Goal: Information Seeking & Learning: Find contact information

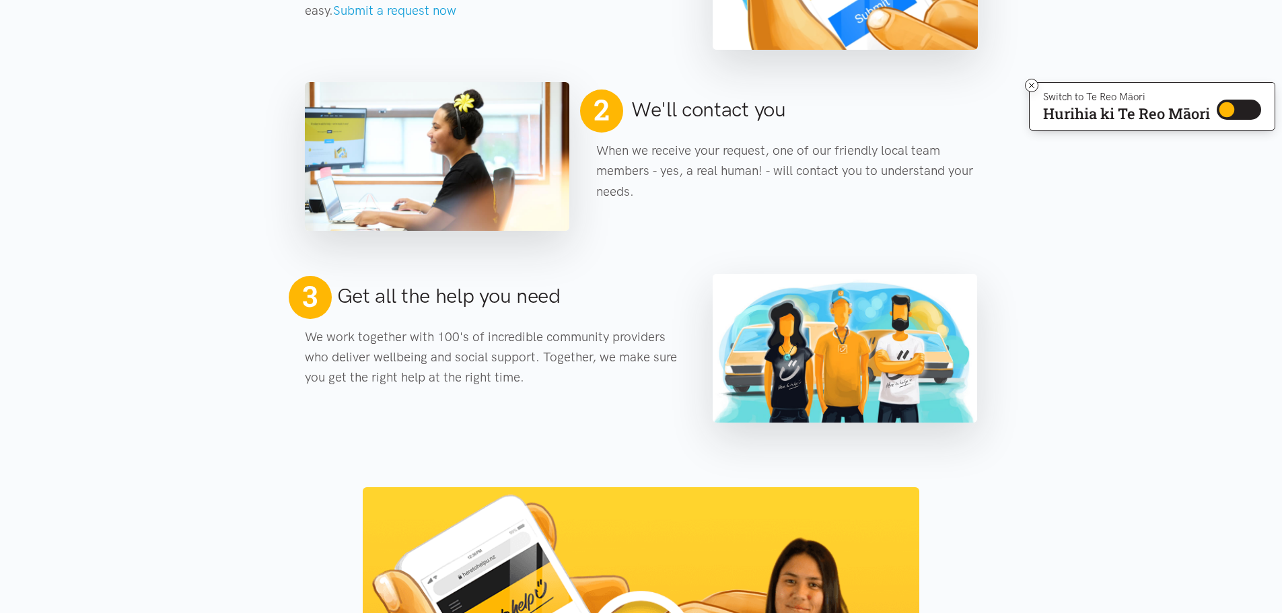
scroll to position [740, 0]
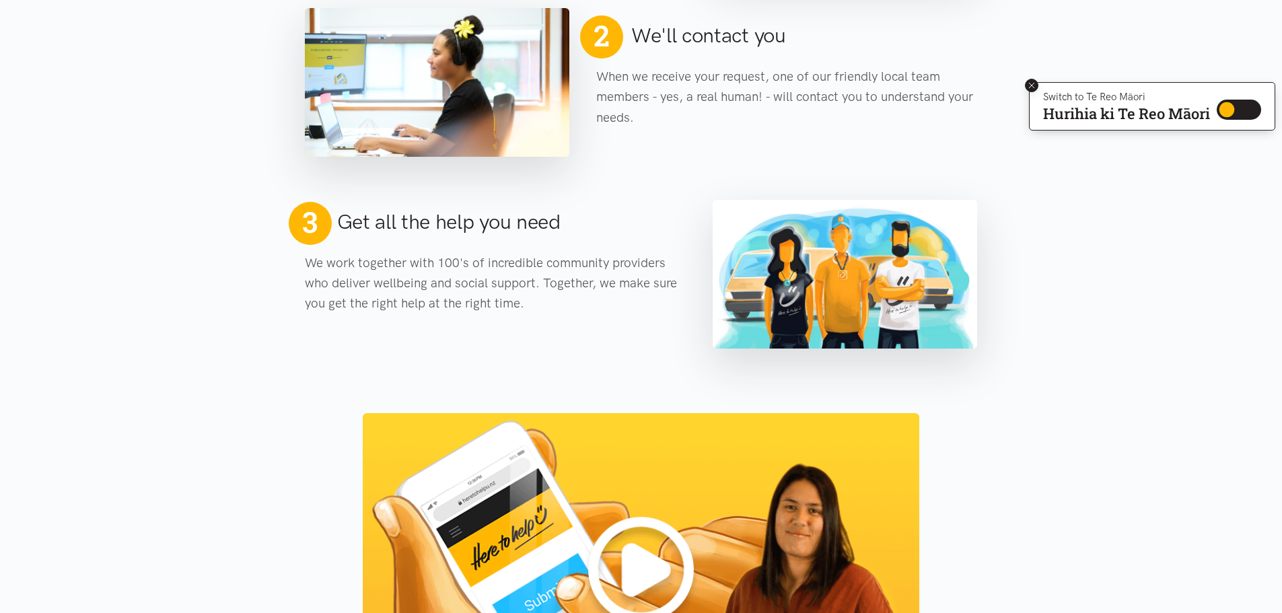
click at [1029, 83] on icon at bounding box center [1032, 86] width 10 height 10
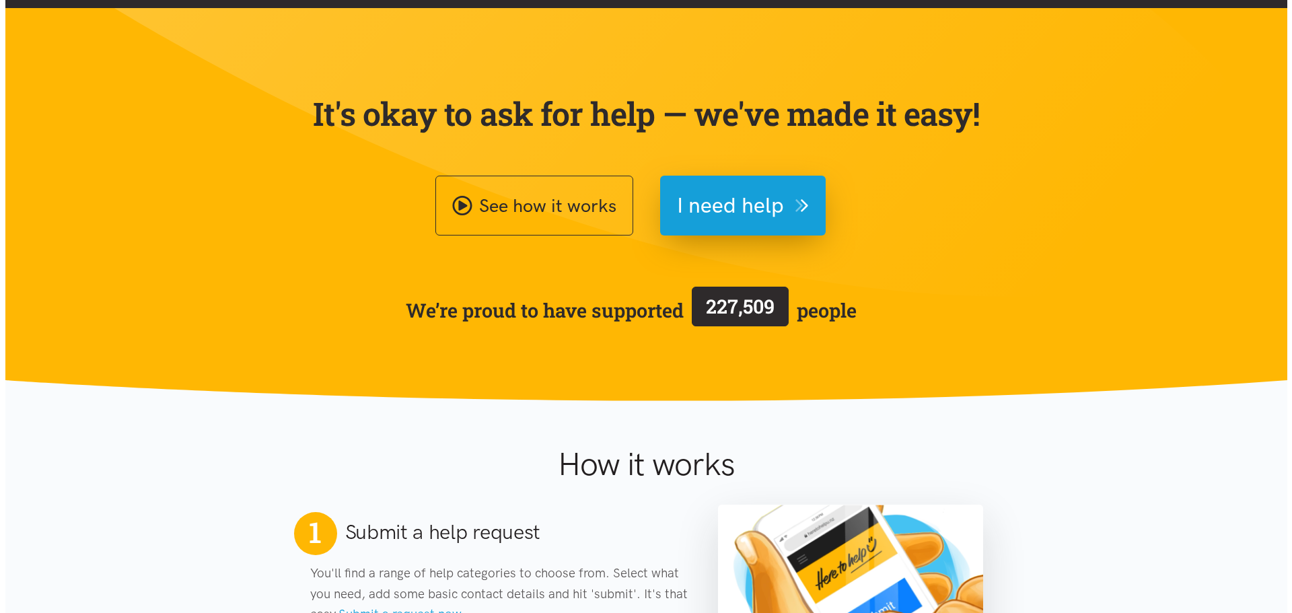
scroll to position [0, 0]
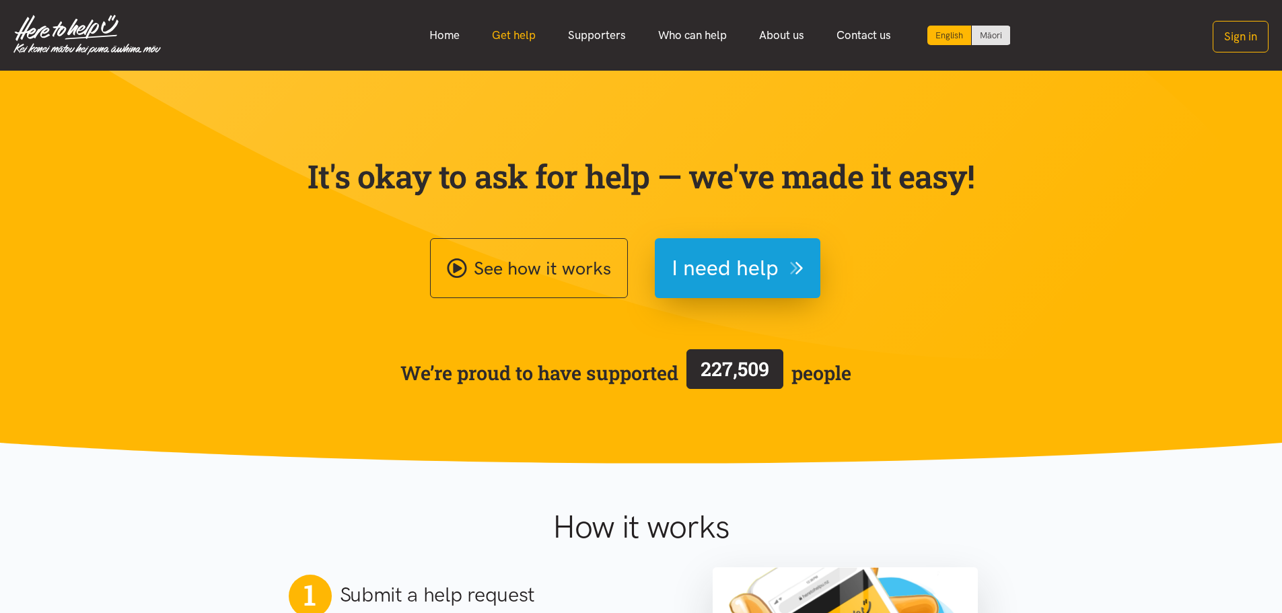
click at [502, 31] on link "Get help" at bounding box center [514, 35] width 76 height 29
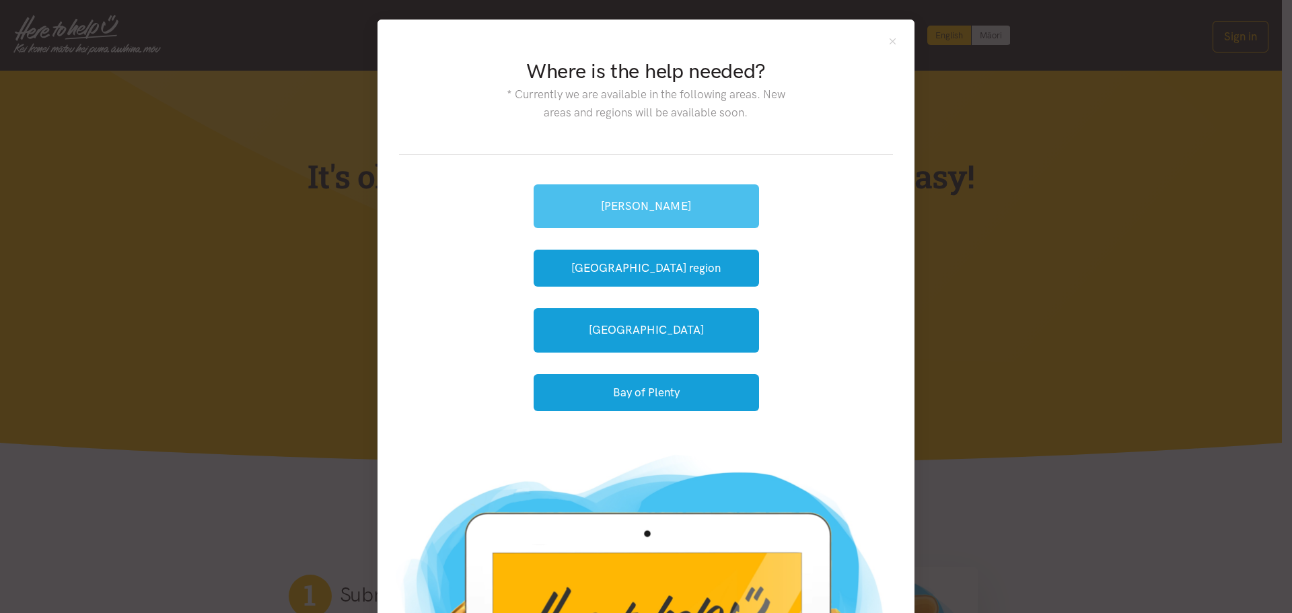
click at [684, 206] on link "[PERSON_NAME]" at bounding box center [646, 206] width 225 height 44
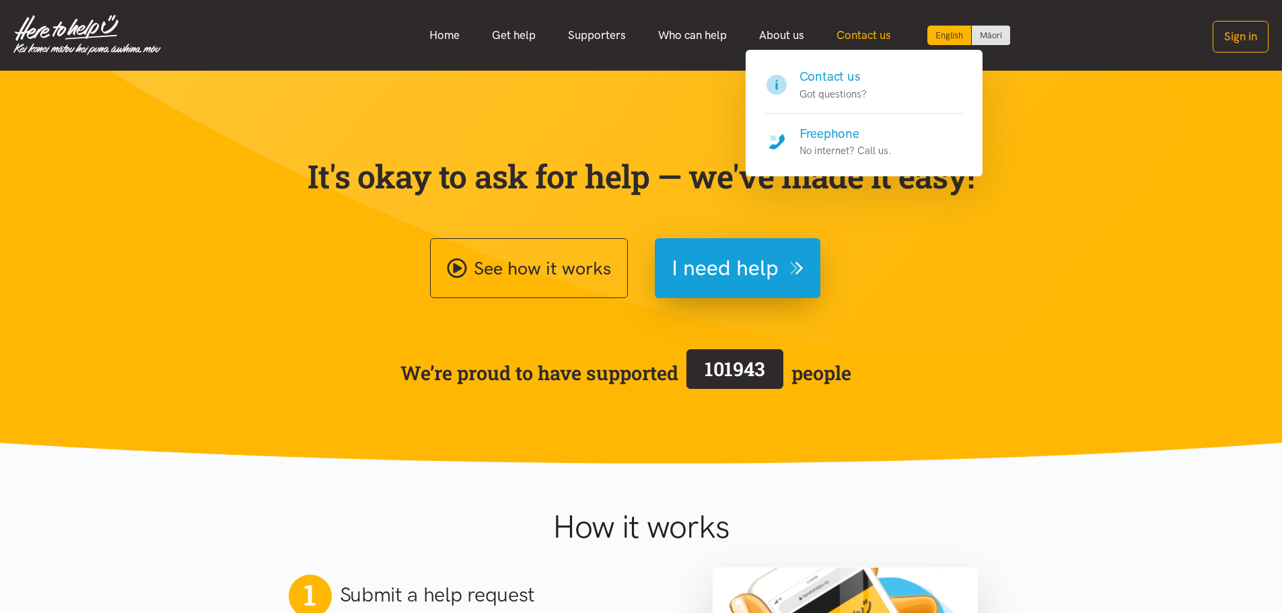
click at [858, 36] on link "Contact us" at bounding box center [864, 35] width 87 height 29
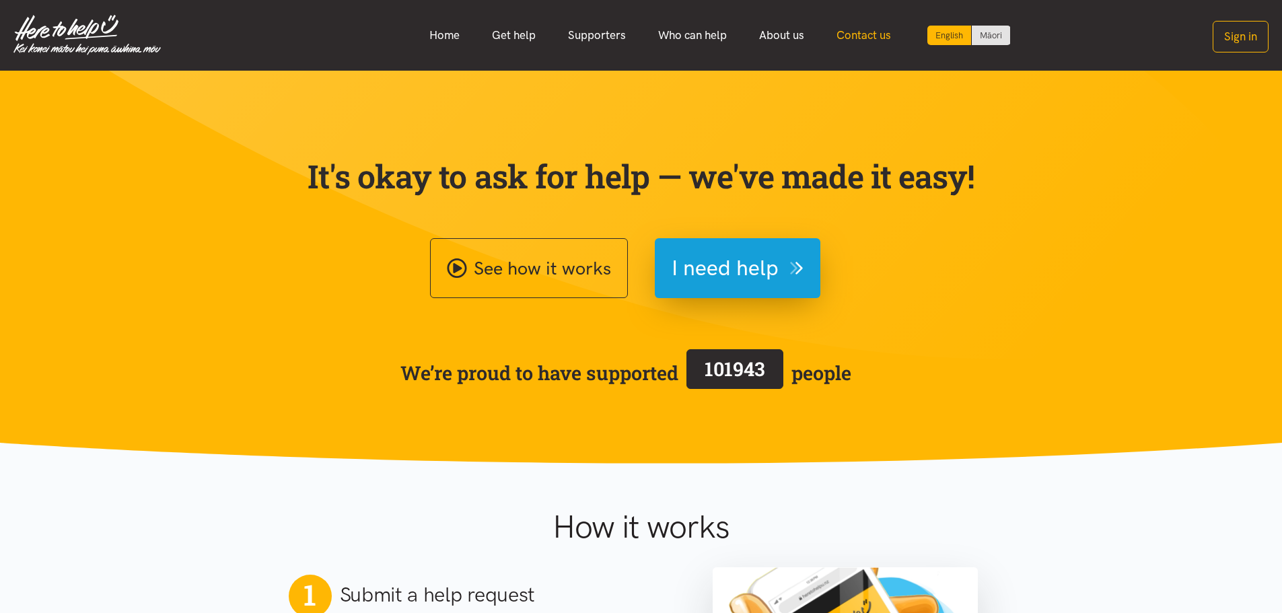
click at [856, 34] on link "Contact us" at bounding box center [864, 35] width 87 height 29
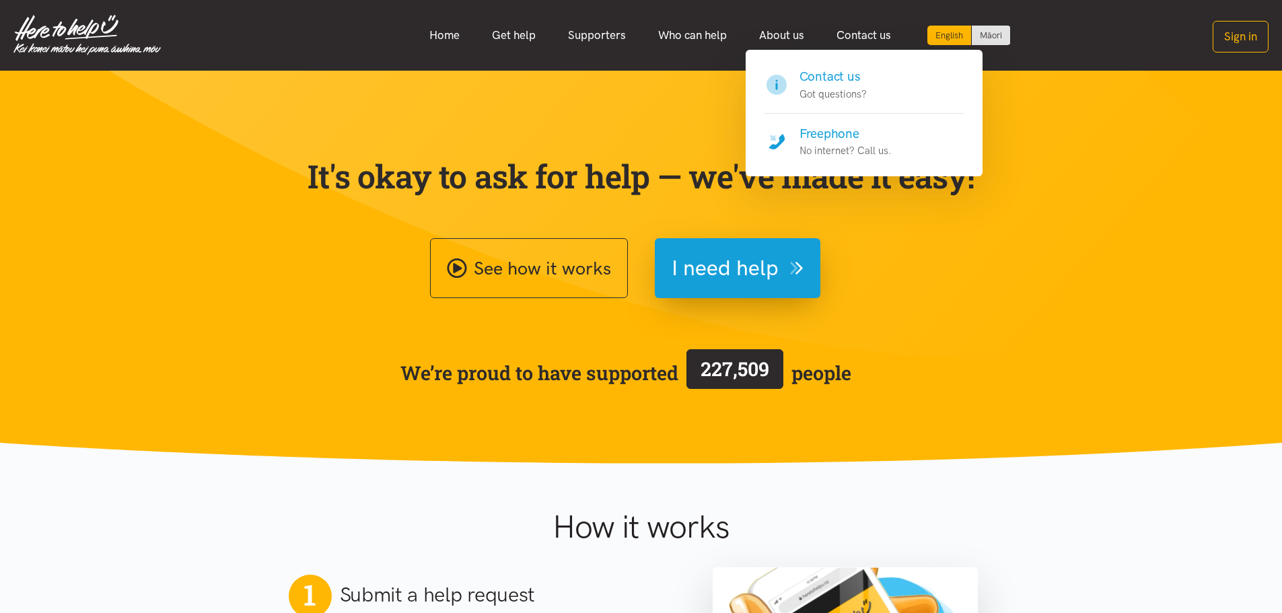
click at [817, 78] on h4 "Contact us" at bounding box center [833, 76] width 67 height 19
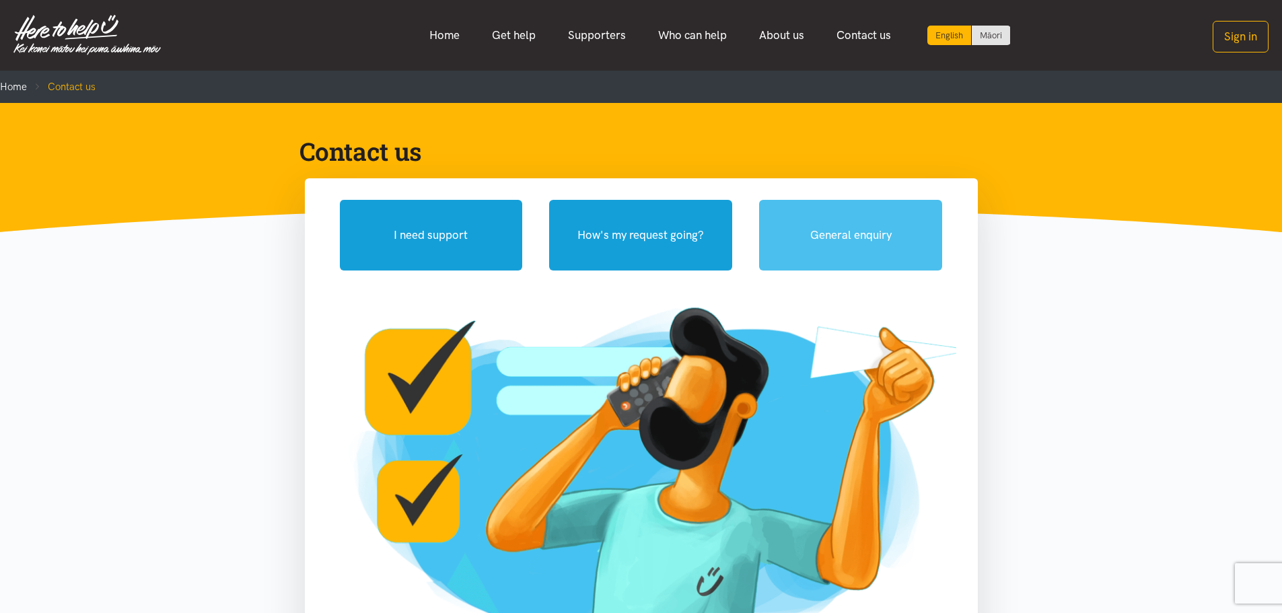
click at [857, 230] on button "General enquiry" at bounding box center [850, 235] width 183 height 71
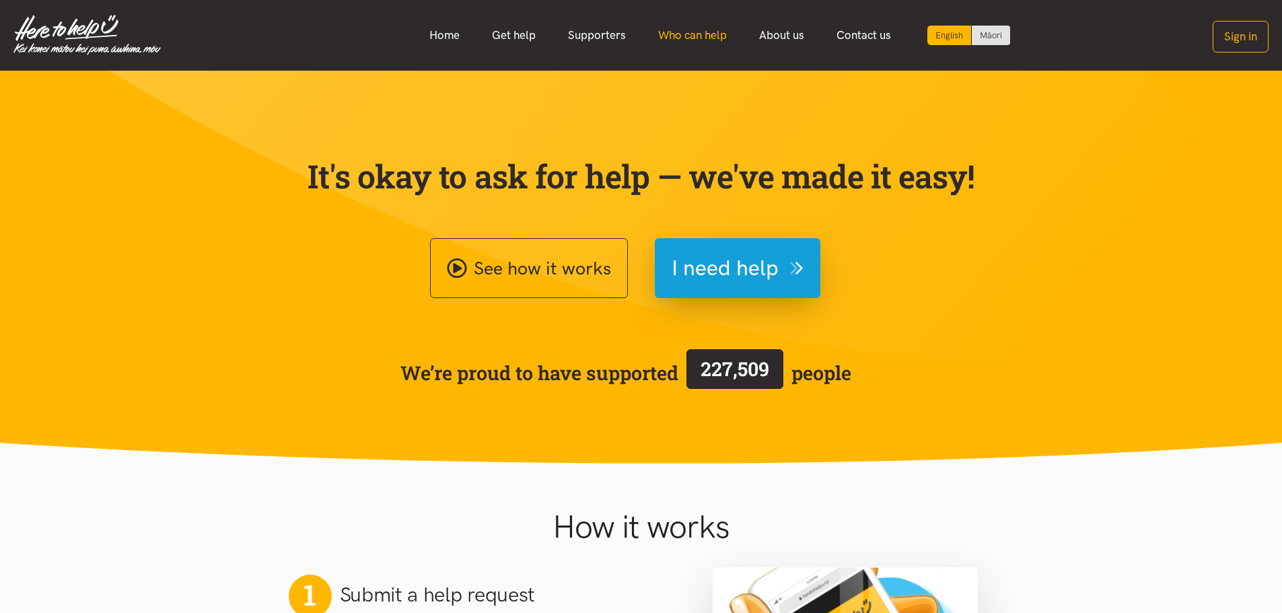
click at [675, 33] on link "Who can help" at bounding box center [692, 35] width 101 height 29
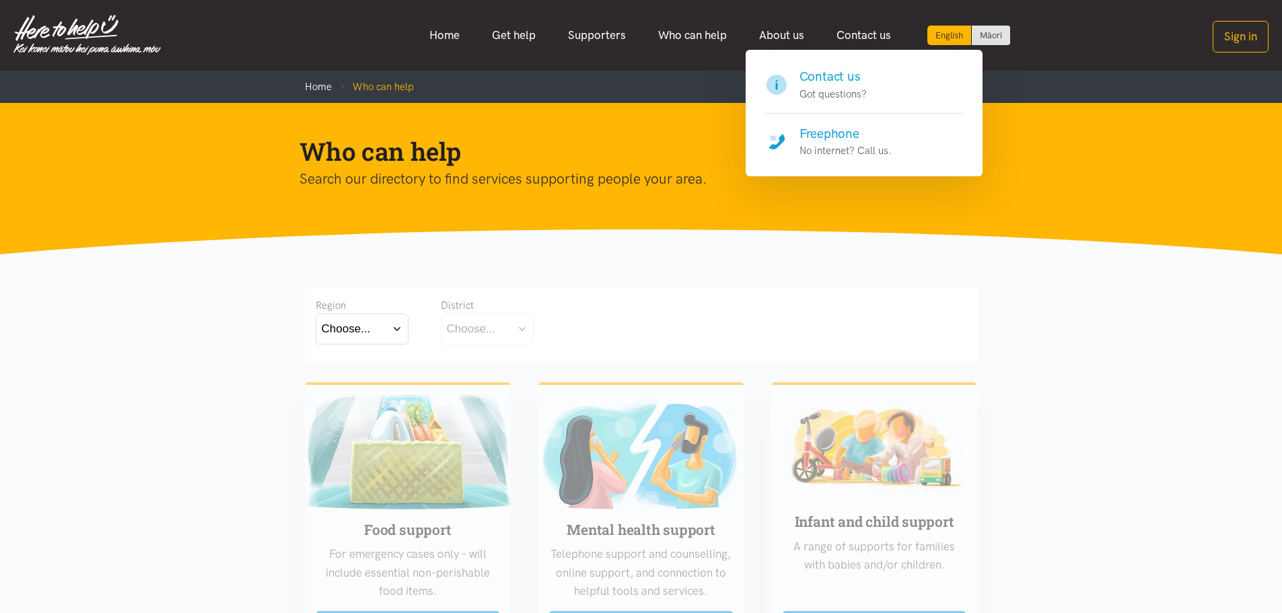
click at [828, 133] on h4 "Freephone" at bounding box center [846, 134] width 92 height 19
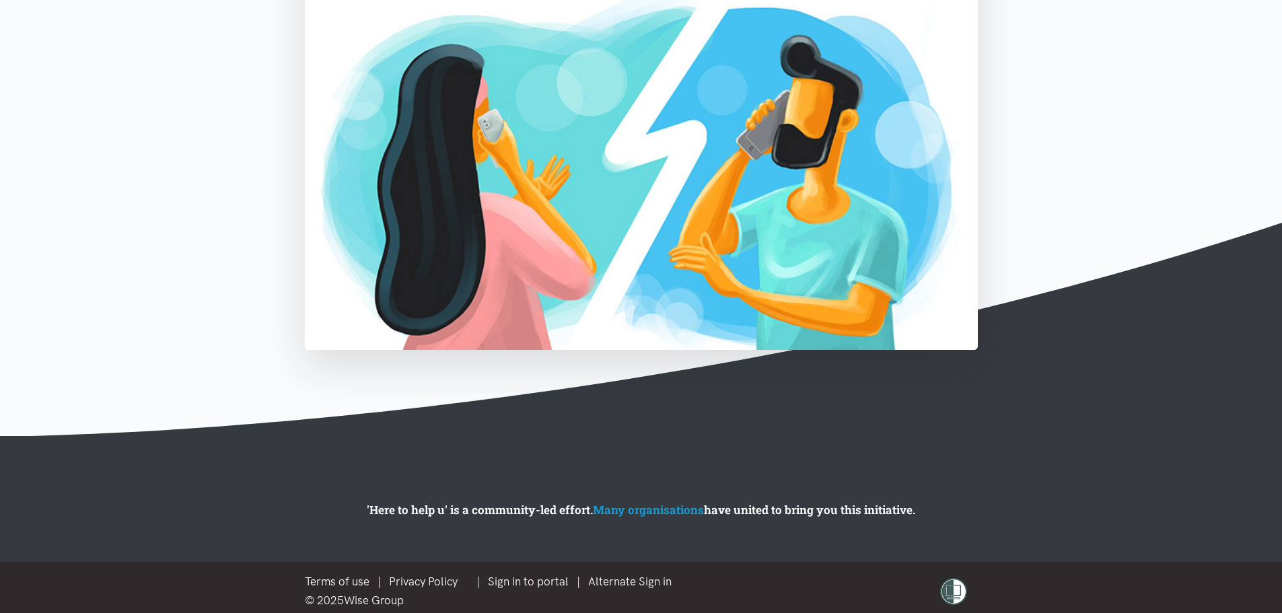
scroll to position [495, 0]
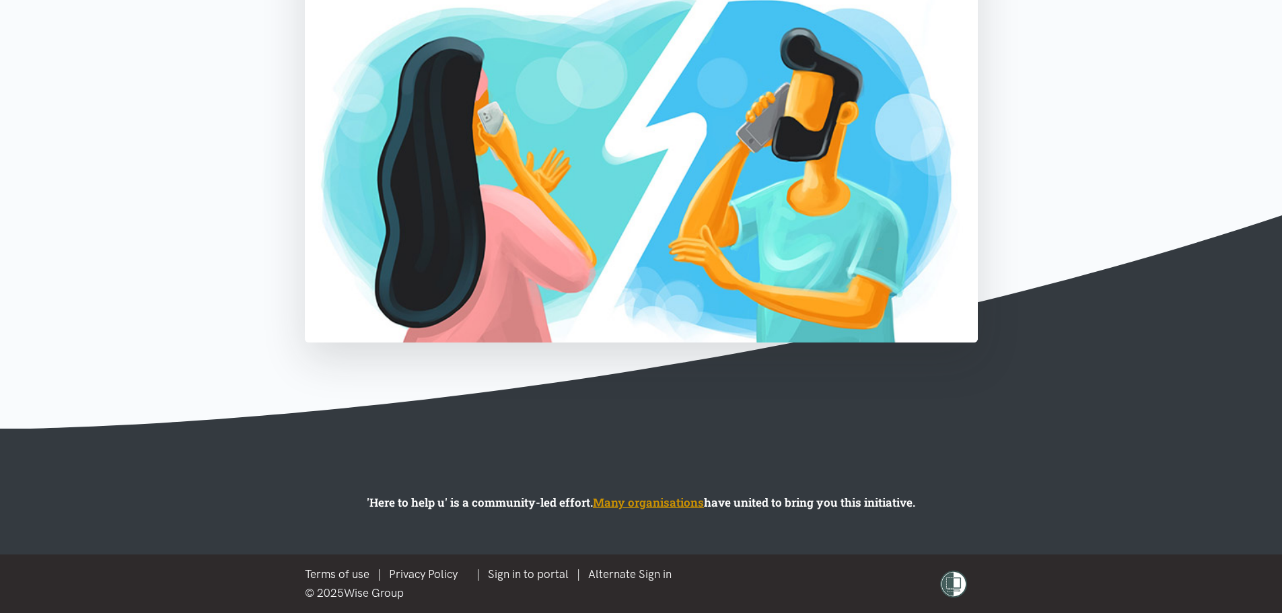
click at [643, 503] on link "Many organisations" at bounding box center [648, 502] width 111 height 15
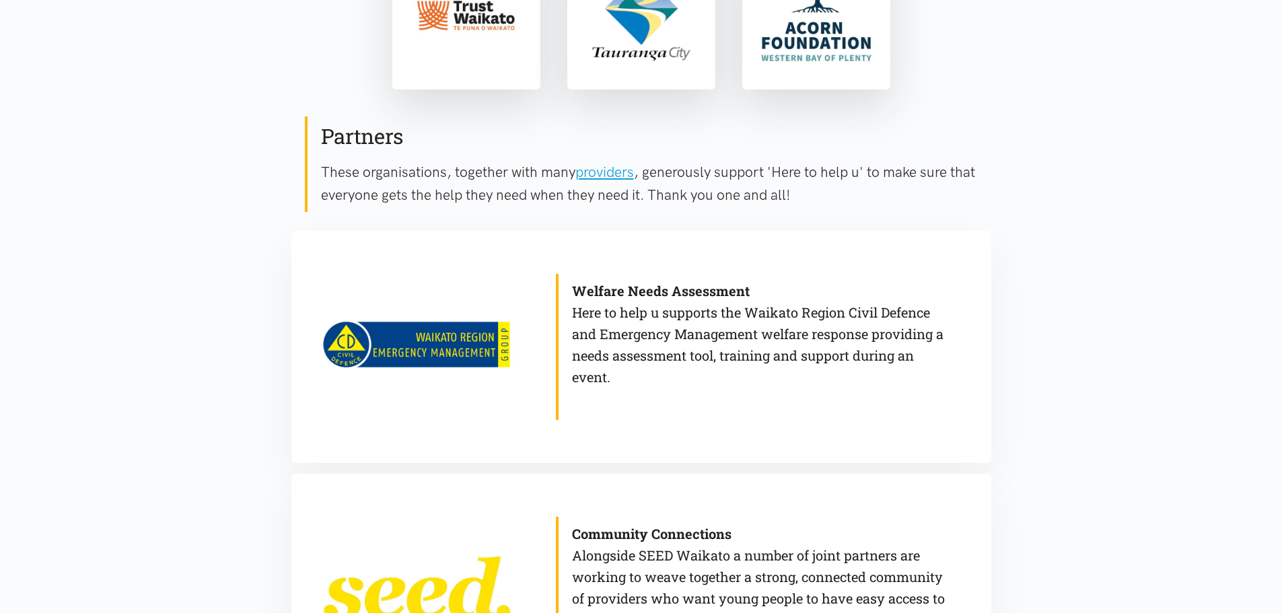
scroll to position [67, 0]
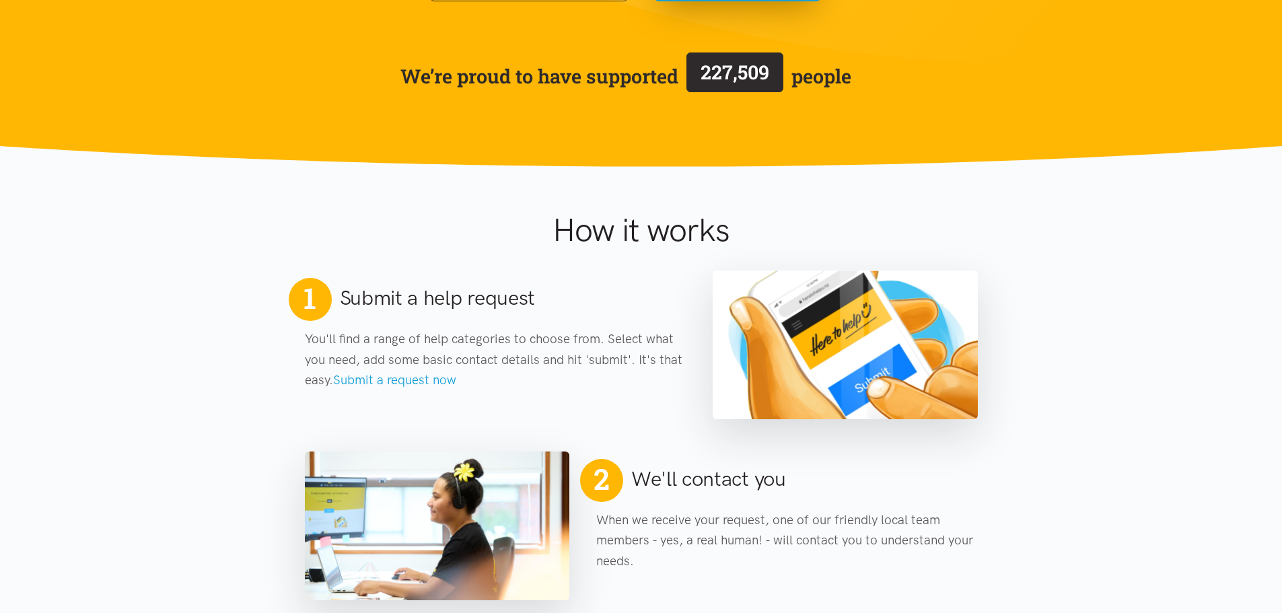
scroll to position [67, 0]
